Goal: Task Accomplishment & Management: Manage account settings

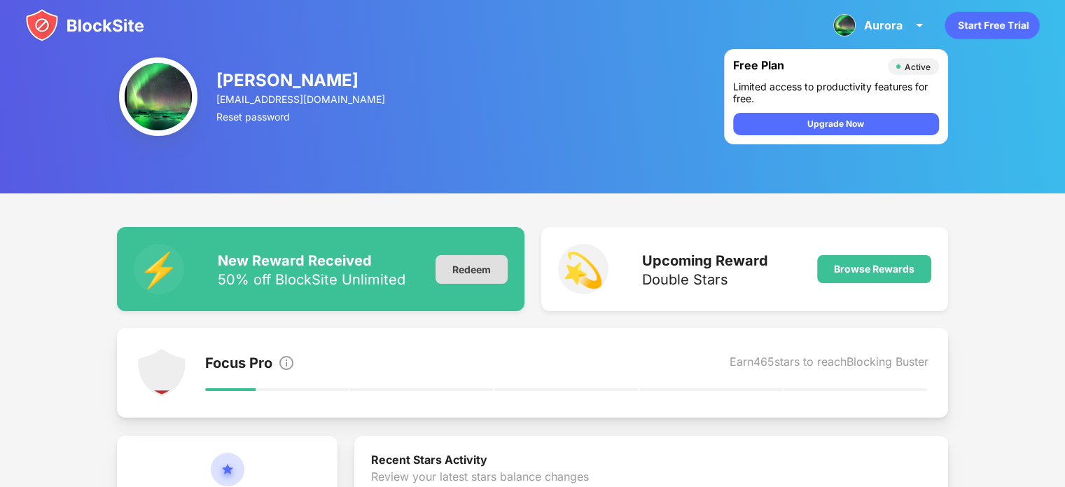
click at [492, 265] on div "Redeem" at bounding box center [472, 269] width 72 height 29
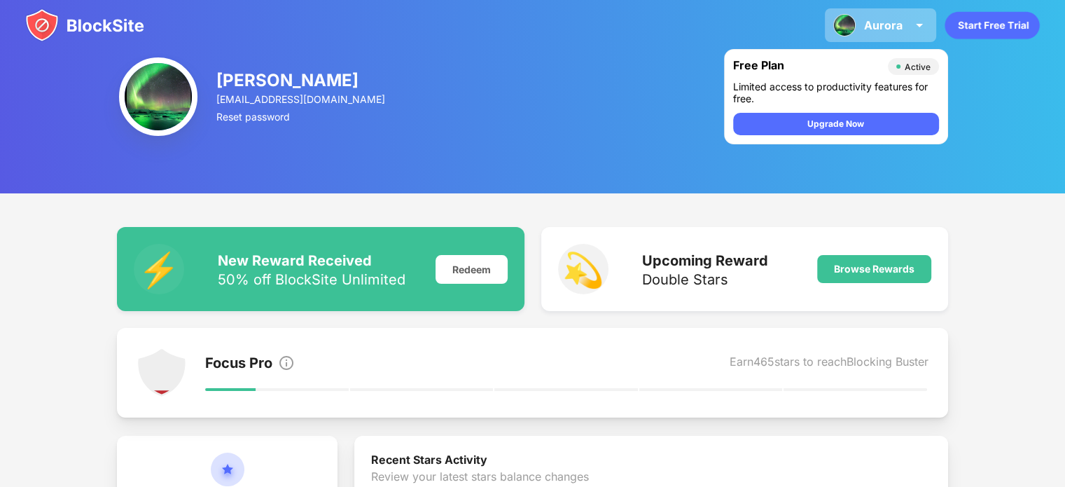
click at [911, 33] on img at bounding box center [919, 25] width 17 height 17
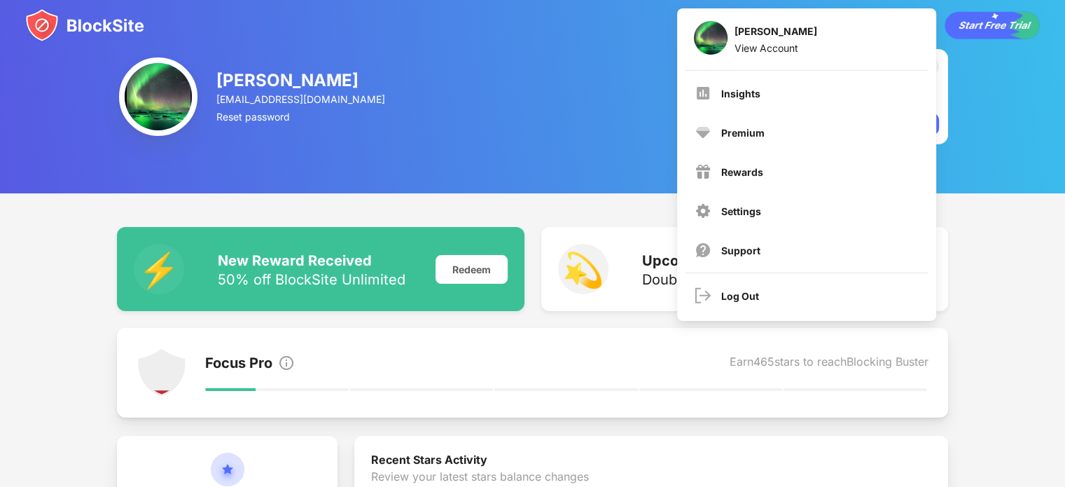
click at [517, 114] on div "Aurora Modenesi aurora.modenesi05@gmail.com Reset password Free Plan Active Lim…" at bounding box center [532, 96] width 1065 height 193
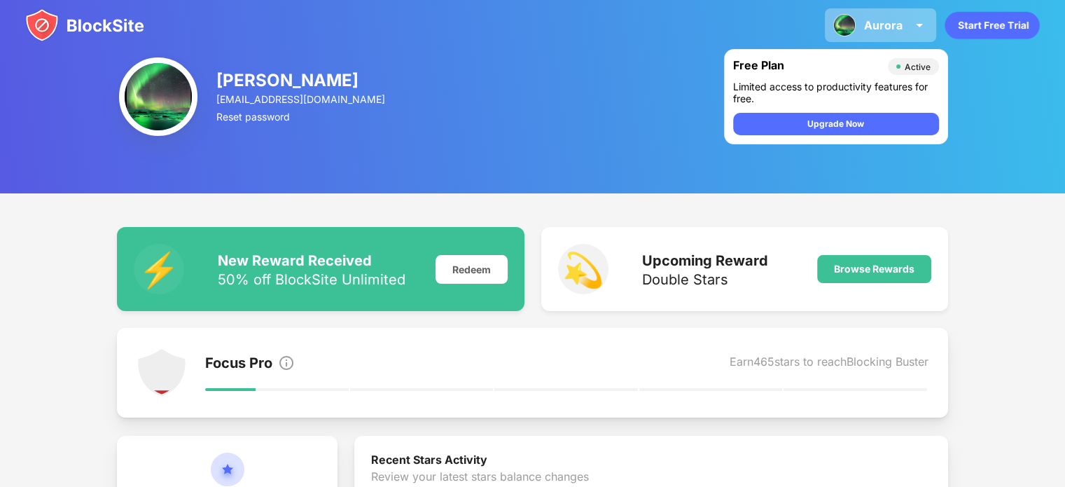
click at [876, 32] on div "Aurora" at bounding box center [883, 25] width 39 height 14
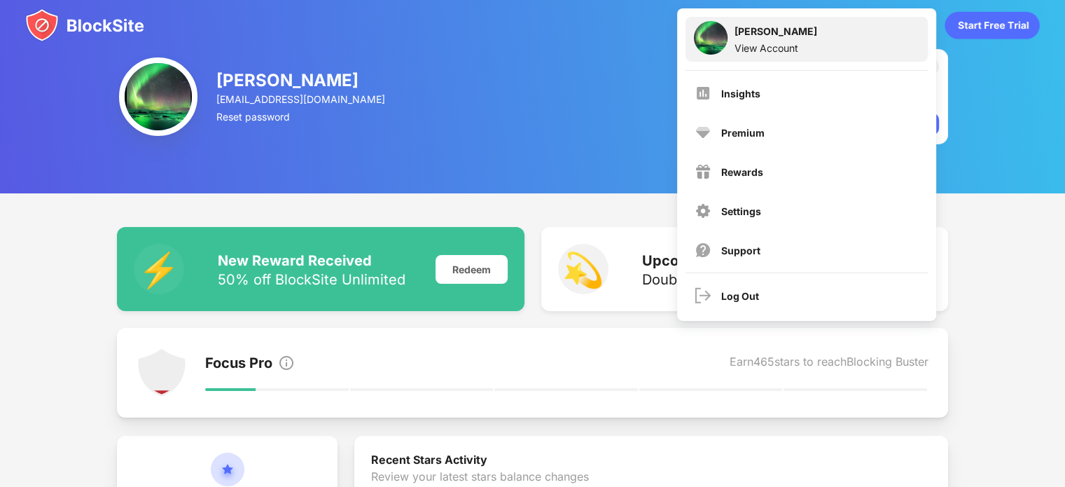
click at [764, 58] on div "Aurora Modenesi View Account" at bounding box center [807, 39] width 242 height 45
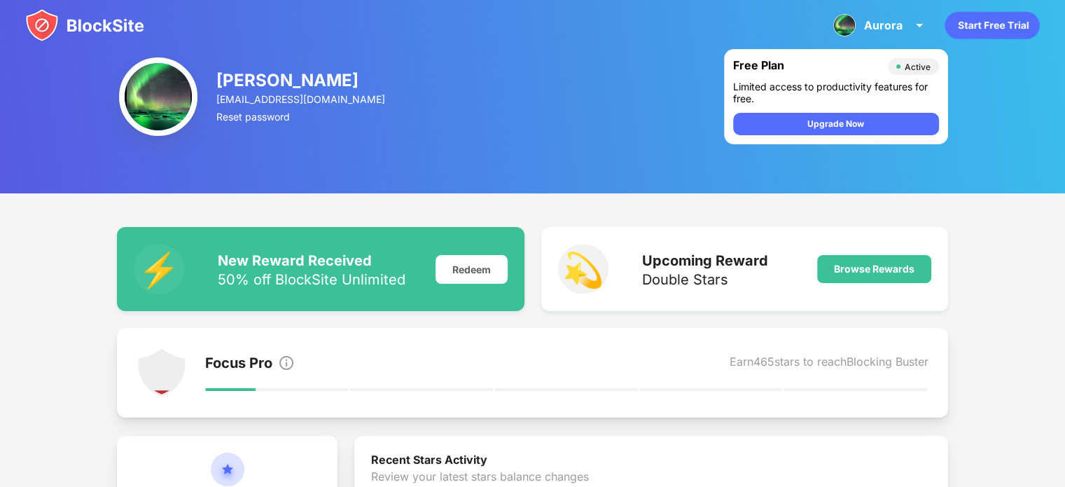
click at [92, 33] on img at bounding box center [84, 25] width 119 height 34
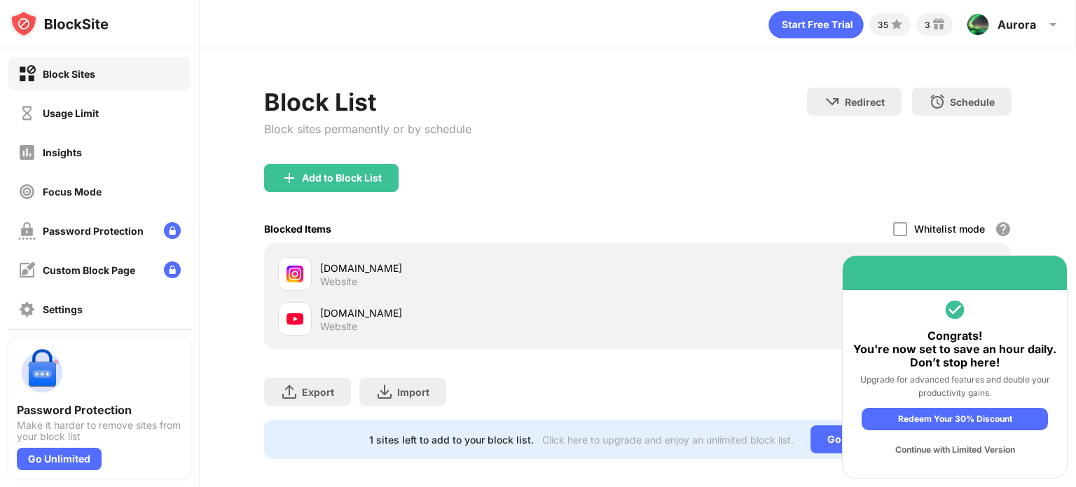
click at [344, 277] on div "Website" at bounding box center [338, 281] width 37 height 13
click at [909, 451] on div "Continue with Limited Version" at bounding box center [954, 449] width 186 height 22
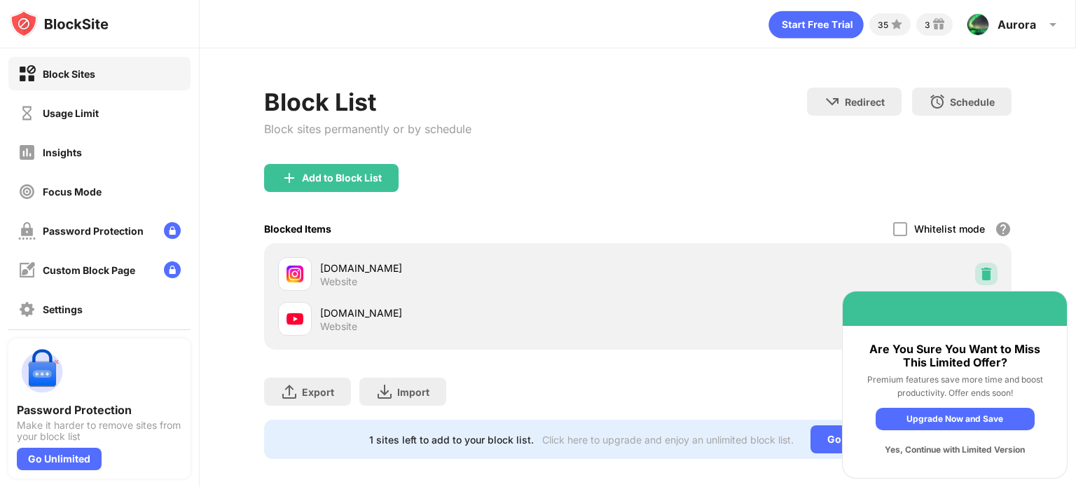
click at [975, 268] on div at bounding box center [986, 274] width 22 height 22
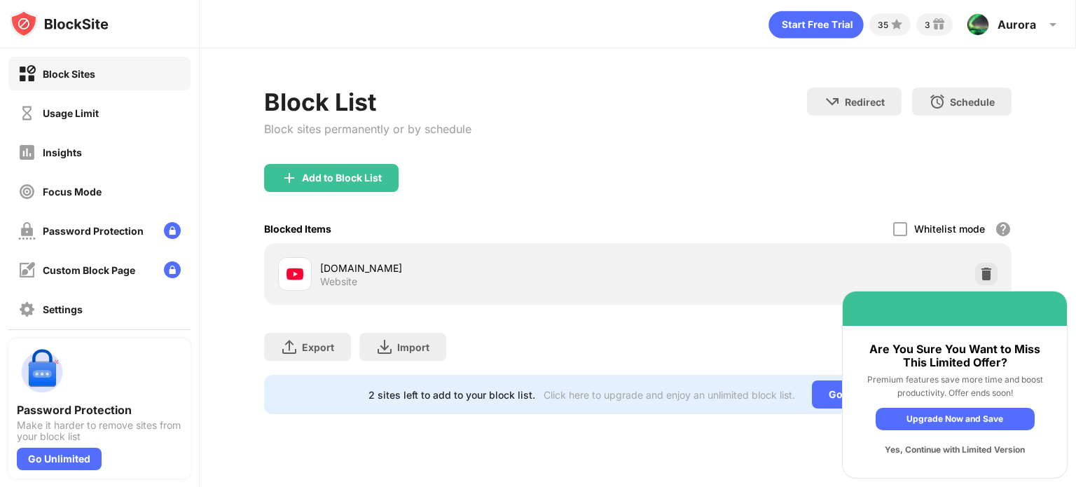
click at [897, 452] on div "Yes, Continue with Limited Version" at bounding box center [954, 449] width 159 height 22
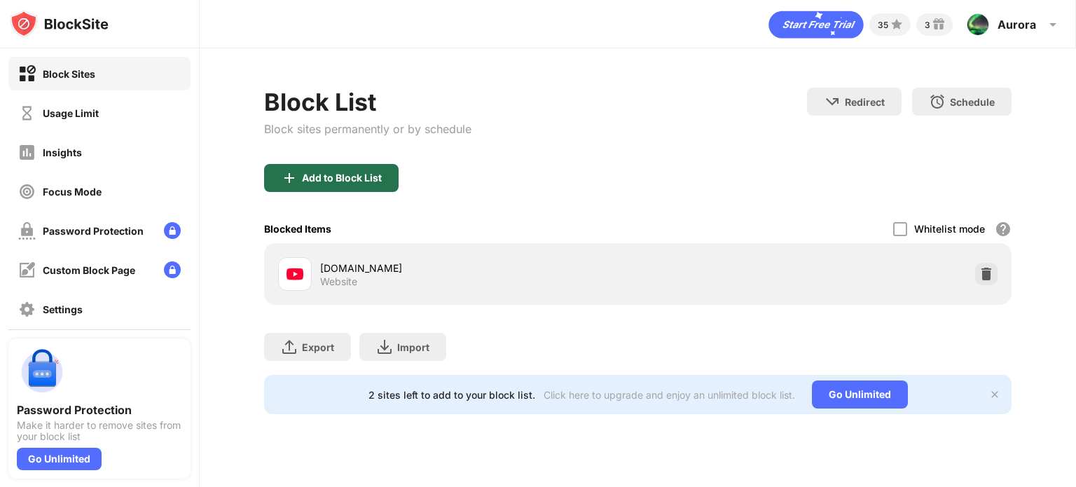
click at [342, 167] on div "Add to Block List" at bounding box center [331, 178] width 134 height 28
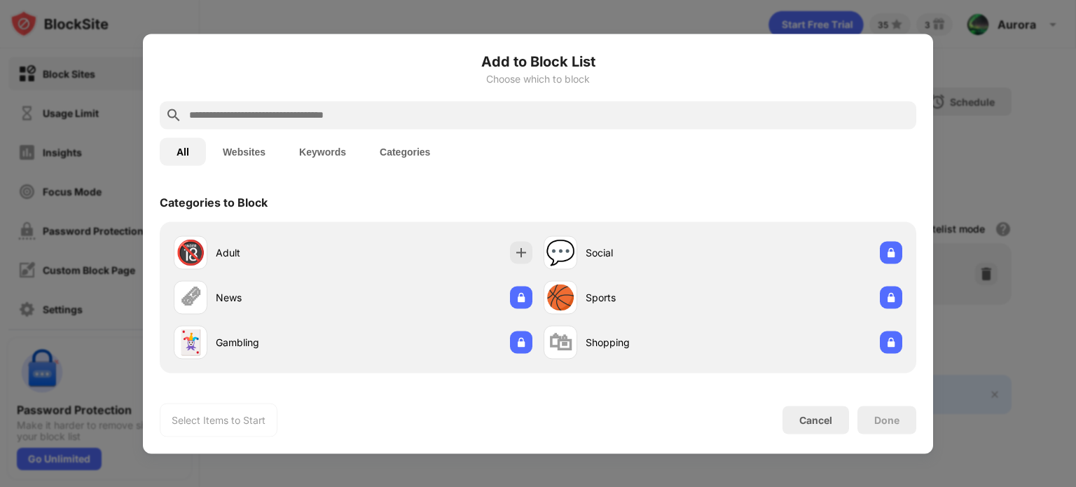
click at [225, 147] on button "Websites" at bounding box center [244, 151] width 76 height 28
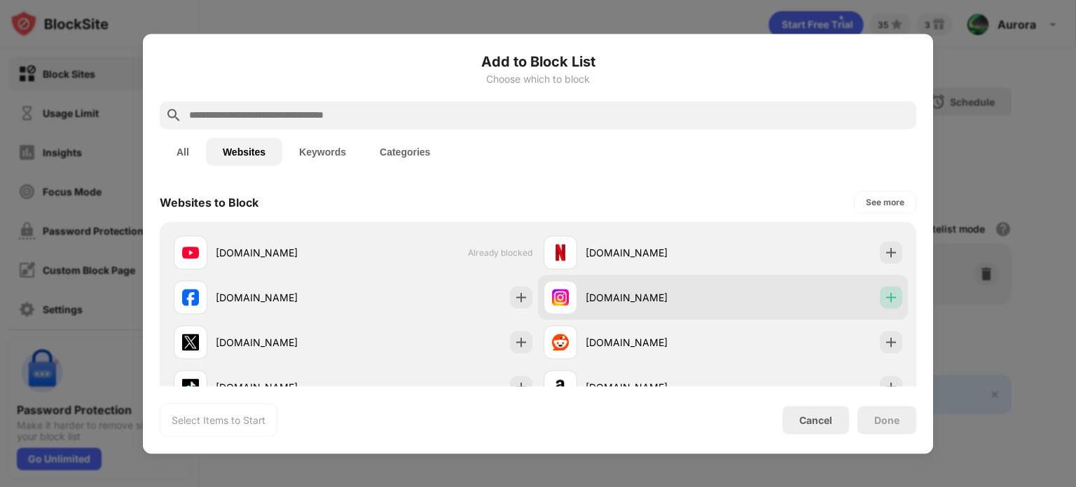
click at [884, 295] on img at bounding box center [891, 297] width 14 height 14
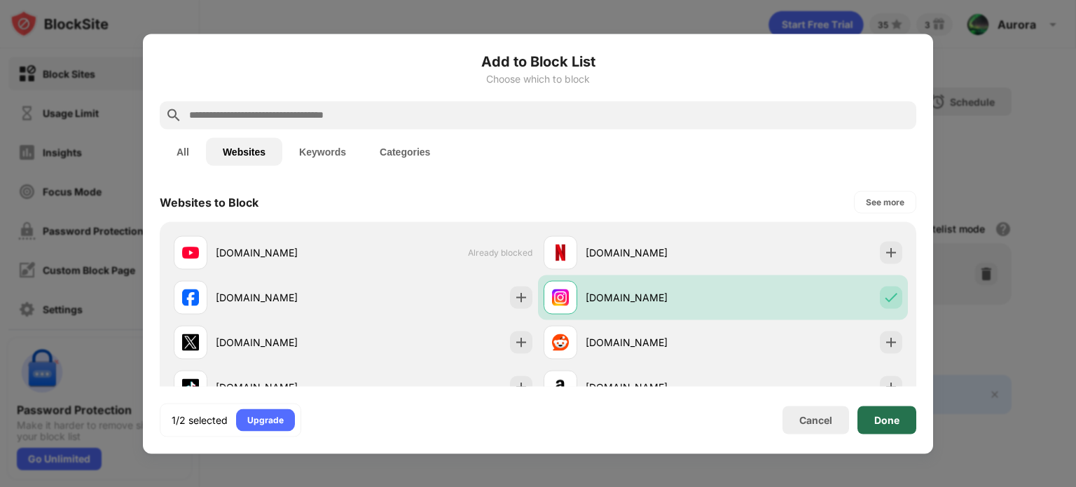
click at [863, 419] on div "Done" at bounding box center [886, 419] width 59 height 28
